Goal: Transaction & Acquisition: Download file/media

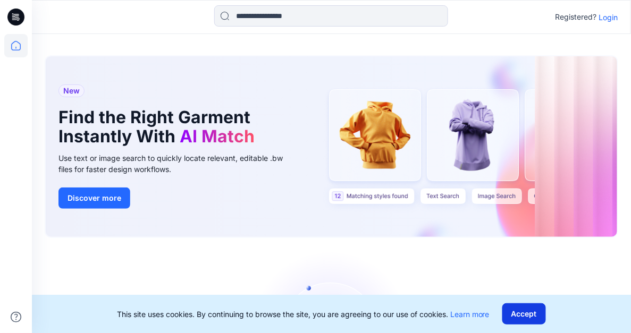
click at [531, 314] on button "Accept" at bounding box center [524, 314] width 44 height 21
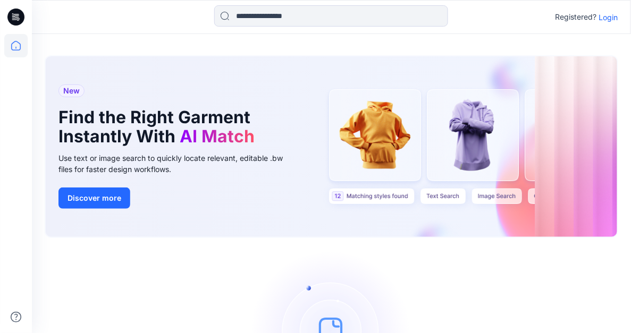
click at [610, 17] on p "Login" at bounding box center [608, 17] width 19 height 11
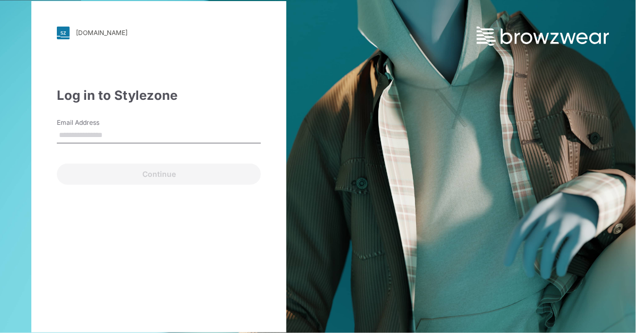
type input "**********"
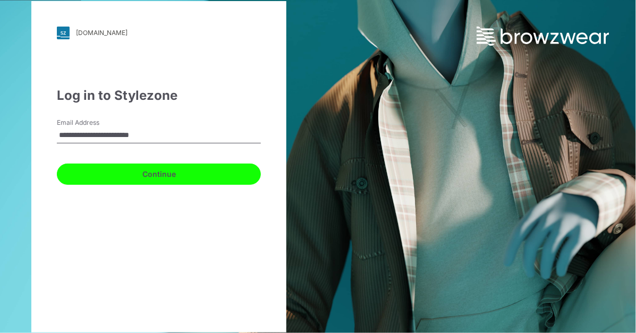
click at [137, 173] on button "Continue" at bounding box center [159, 174] width 204 height 21
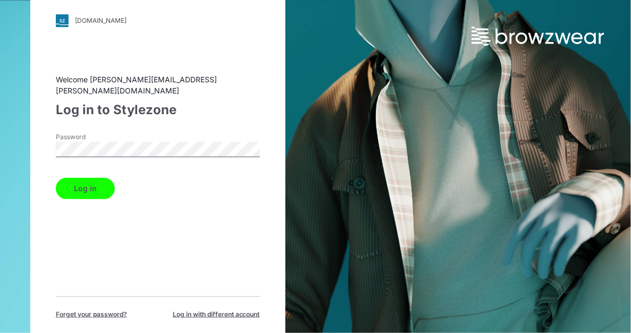
click at [93, 188] on button "Log in" at bounding box center [85, 188] width 59 height 21
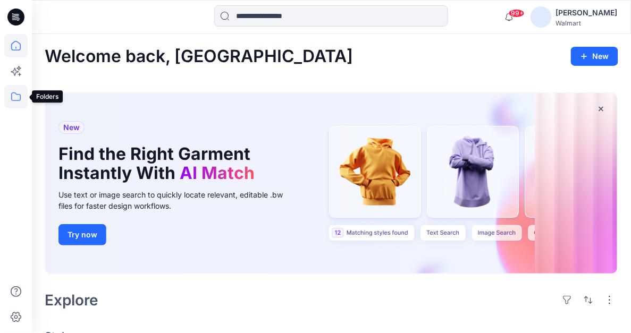
click at [16, 99] on icon at bounding box center [15, 96] width 23 height 23
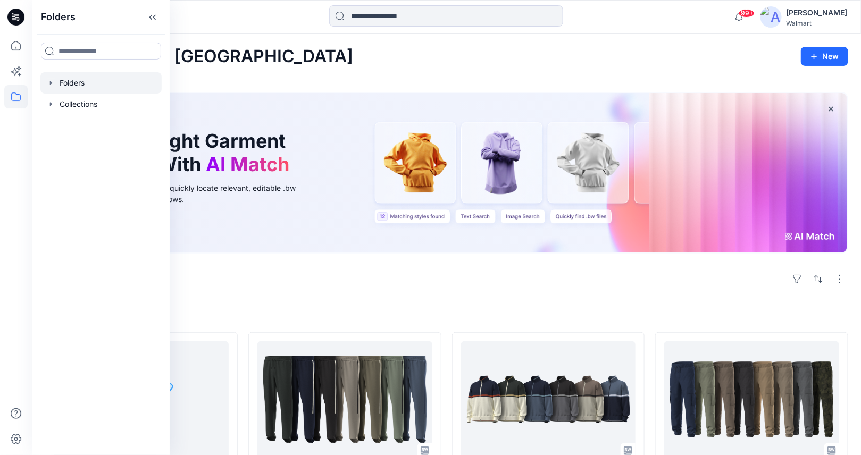
drag, startPoint x: 195, startPoint y: 1, endPoint x: 52, endPoint y: 81, distance: 164.3
click at [52, 81] on icon "button" at bounding box center [51, 83] width 9 height 9
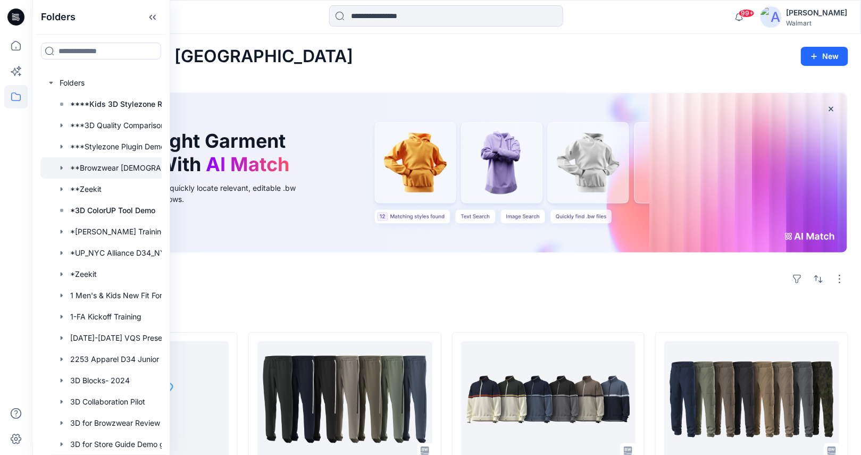
click at [111, 166] on div at bounding box center [114, 167] width 149 height 21
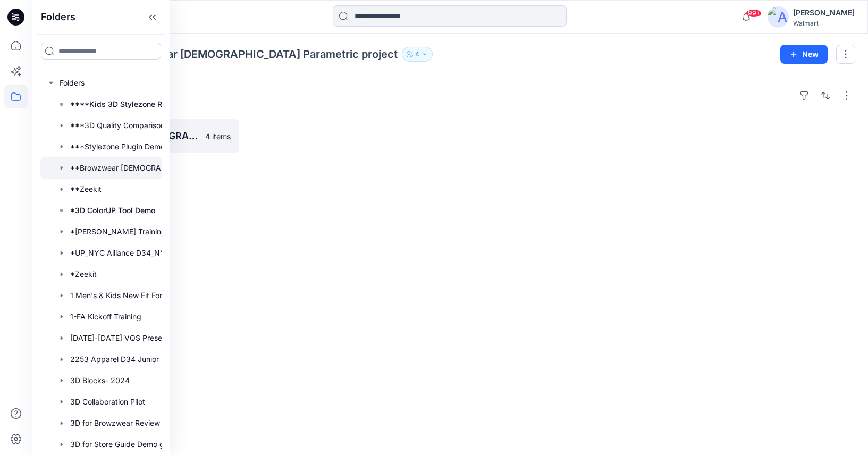
click at [207, 20] on div at bounding box center [136, 16] width 209 height 23
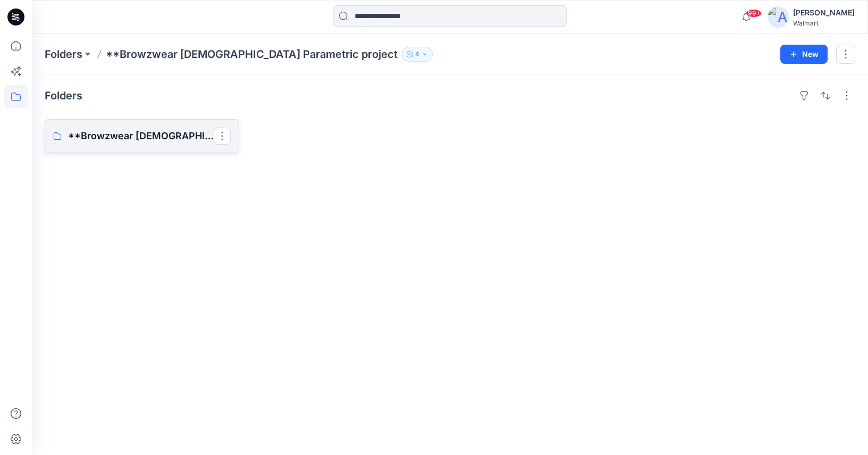
click at [149, 140] on p "**Browzwear [DEMOGRAPHIC_DATA] Parametric project Board" at bounding box center [141, 136] width 146 height 15
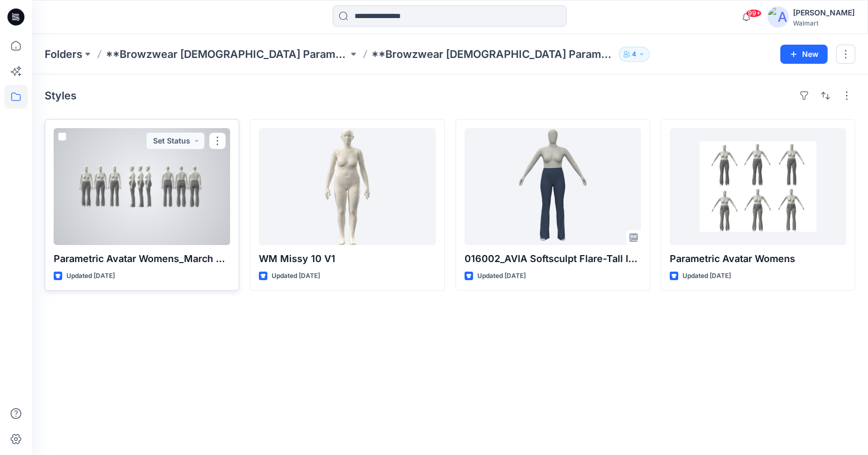
click at [171, 189] on div at bounding box center [142, 186] width 177 height 117
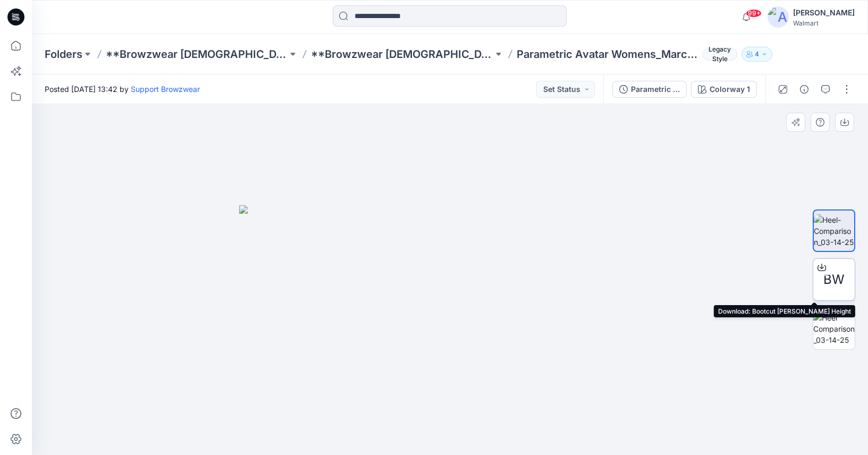
click at [631, 269] on div "BW" at bounding box center [834, 279] width 43 height 43
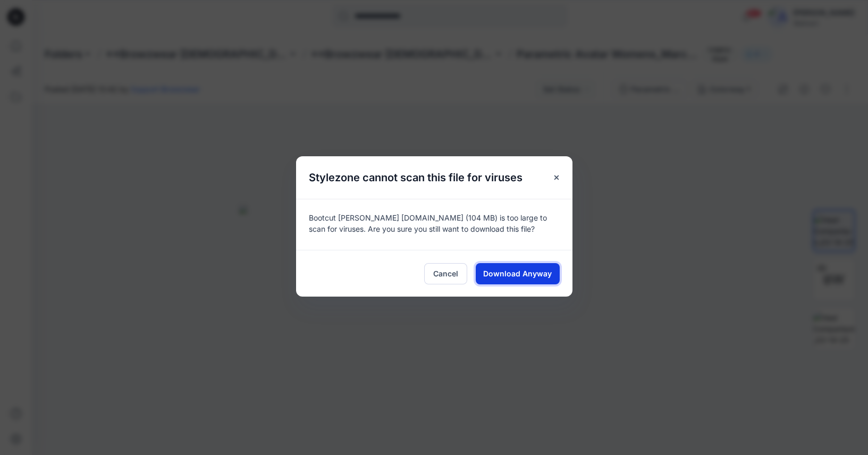
click at [530, 271] on span "Download Anyway" at bounding box center [517, 273] width 69 height 11
